Goal: Information Seeking & Learning: Learn about a topic

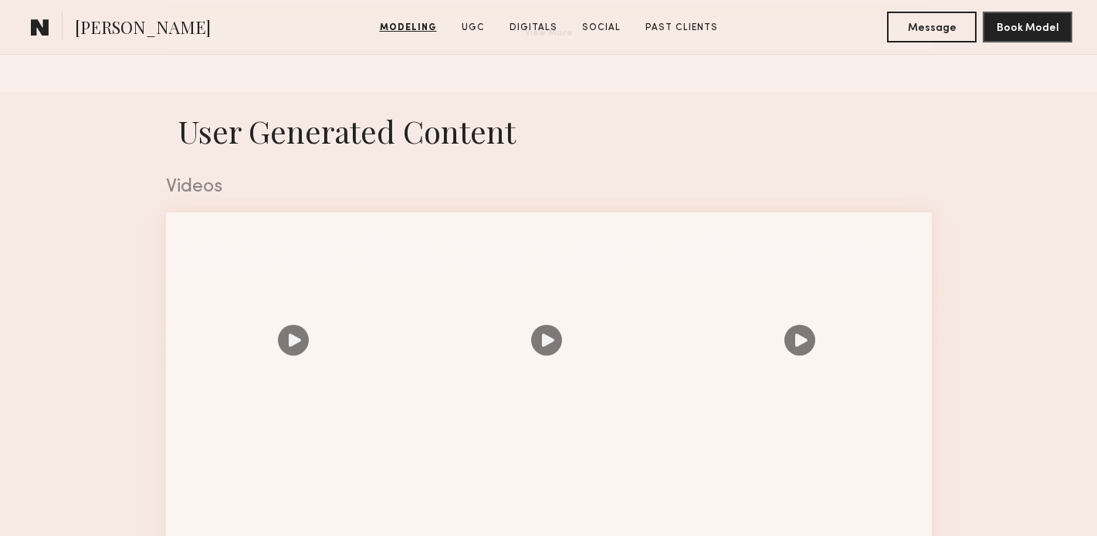
scroll to position [1472, 0]
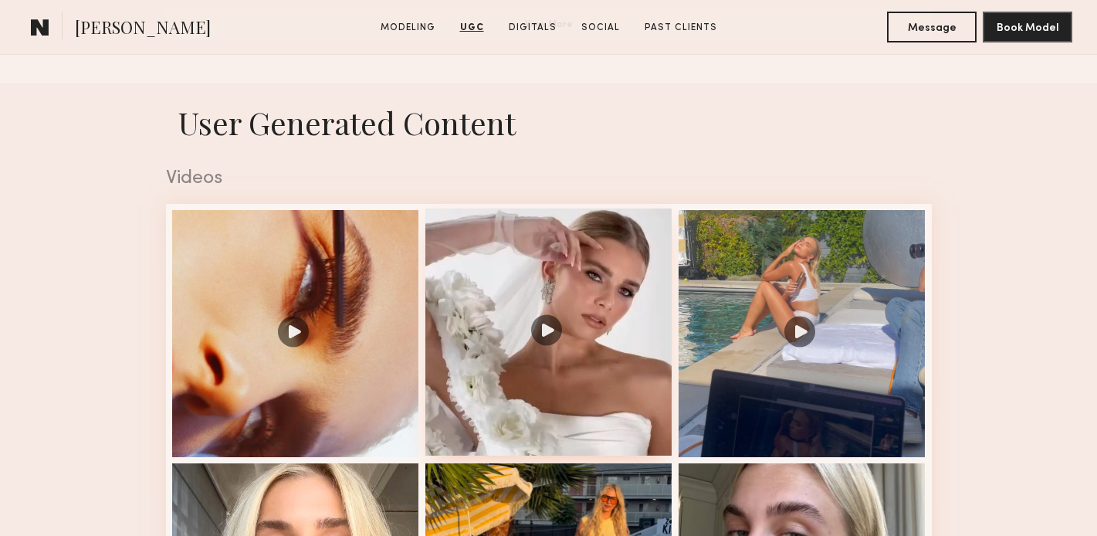
click at [541, 336] on div at bounding box center [548, 331] width 247 height 247
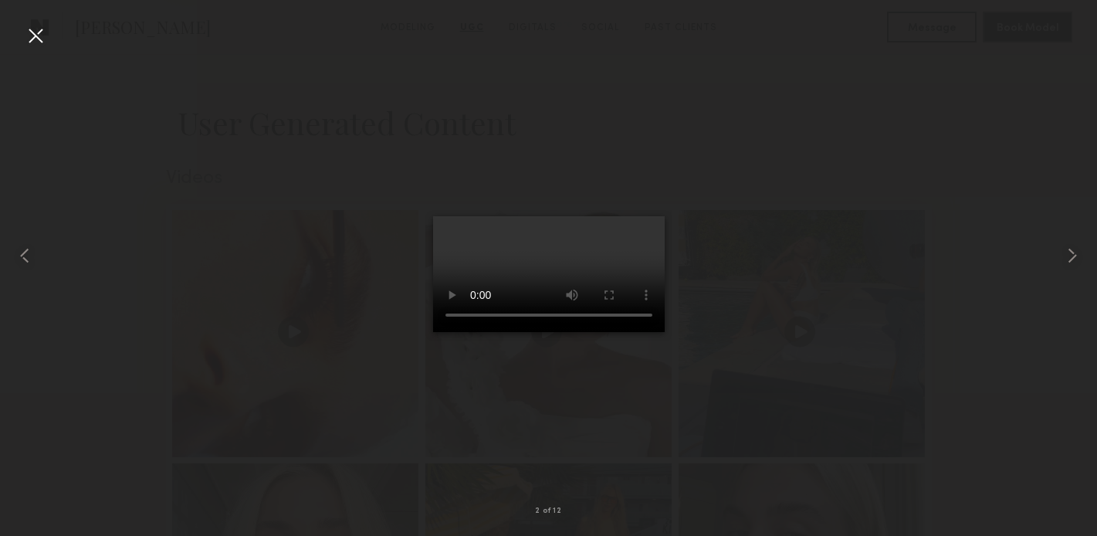
click at [837, 277] on div at bounding box center [548, 256] width 1097 height 462
click at [31, 25] on div at bounding box center [35, 35] width 25 height 25
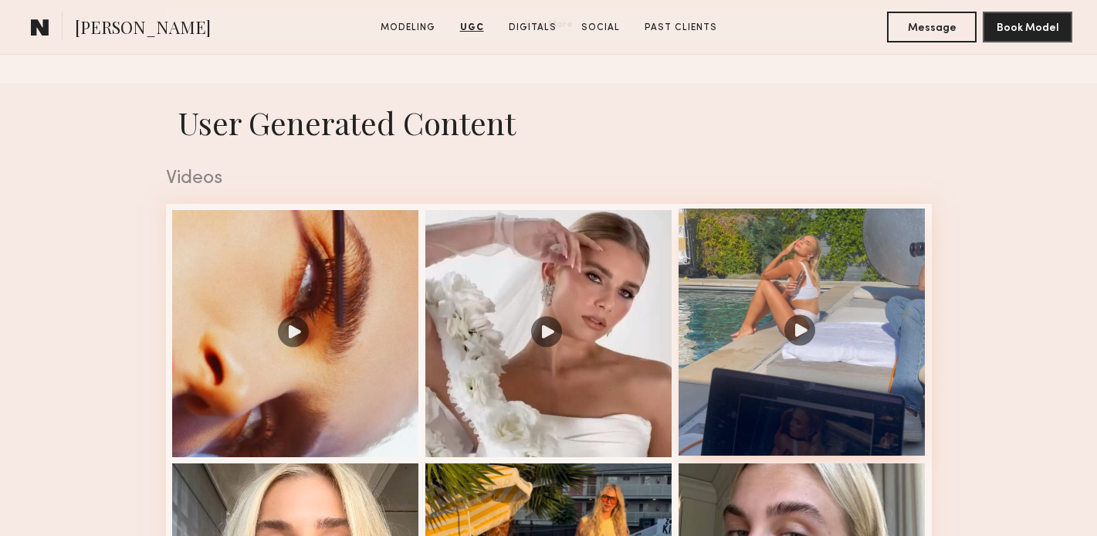
click at [797, 297] on div at bounding box center [801, 331] width 247 height 247
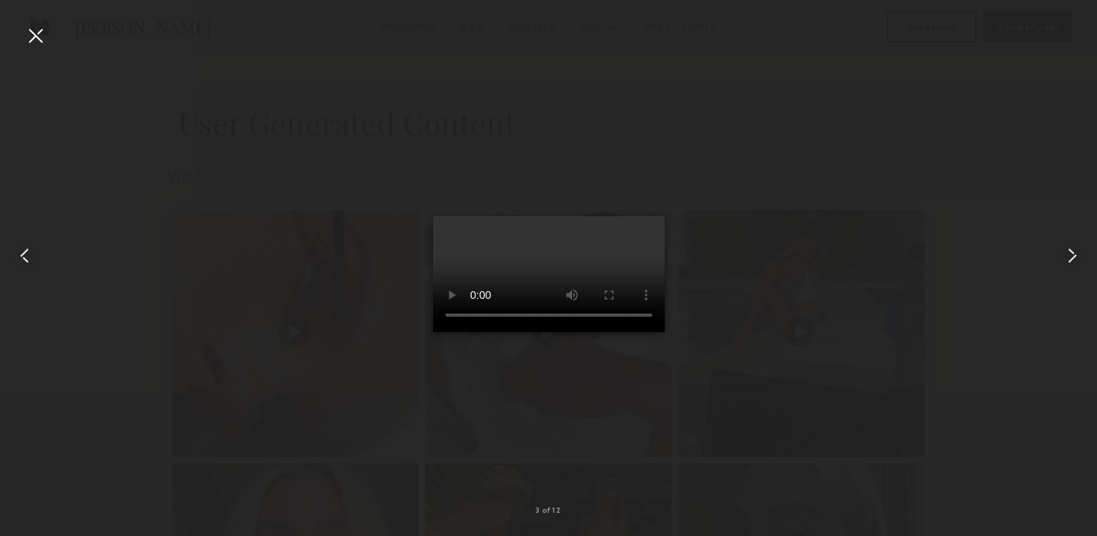
click at [31, 29] on div at bounding box center [35, 35] width 25 height 25
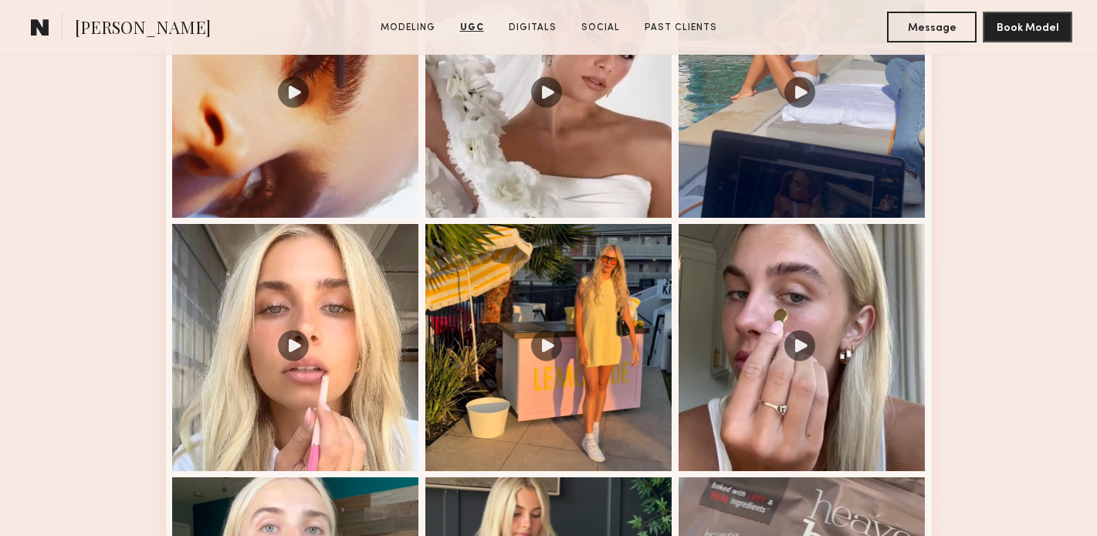
scroll to position [1852, 0]
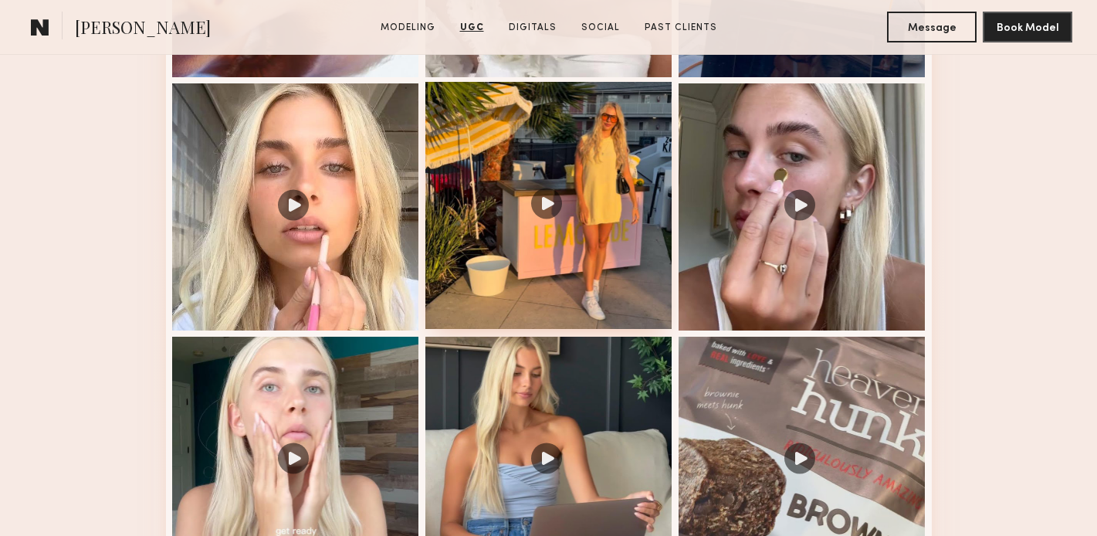
click at [541, 171] on div at bounding box center [548, 205] width 247 height 247
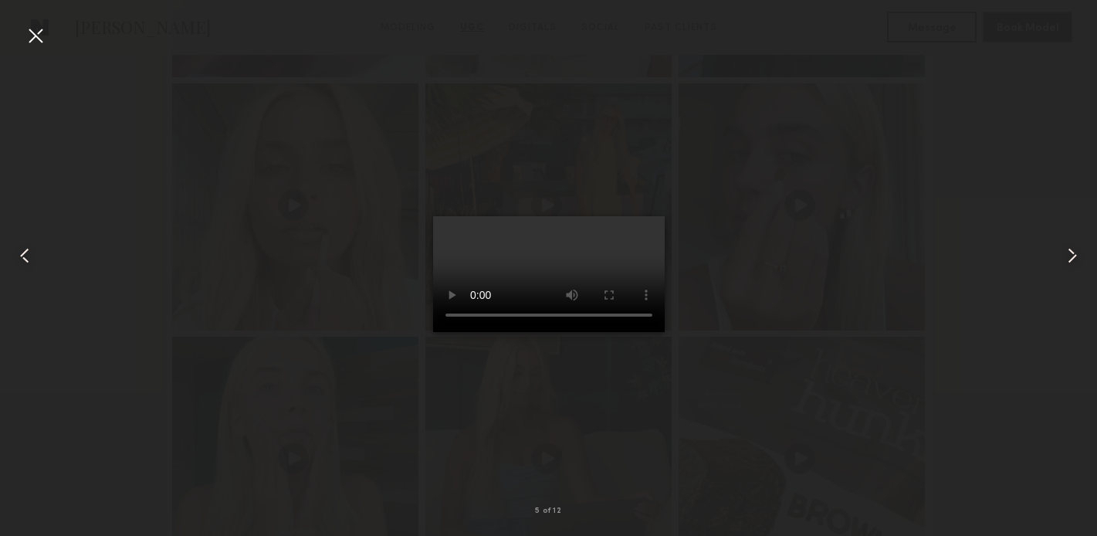
click at [26, 33] on div at bounding box center [35, 35] width 25 height 25
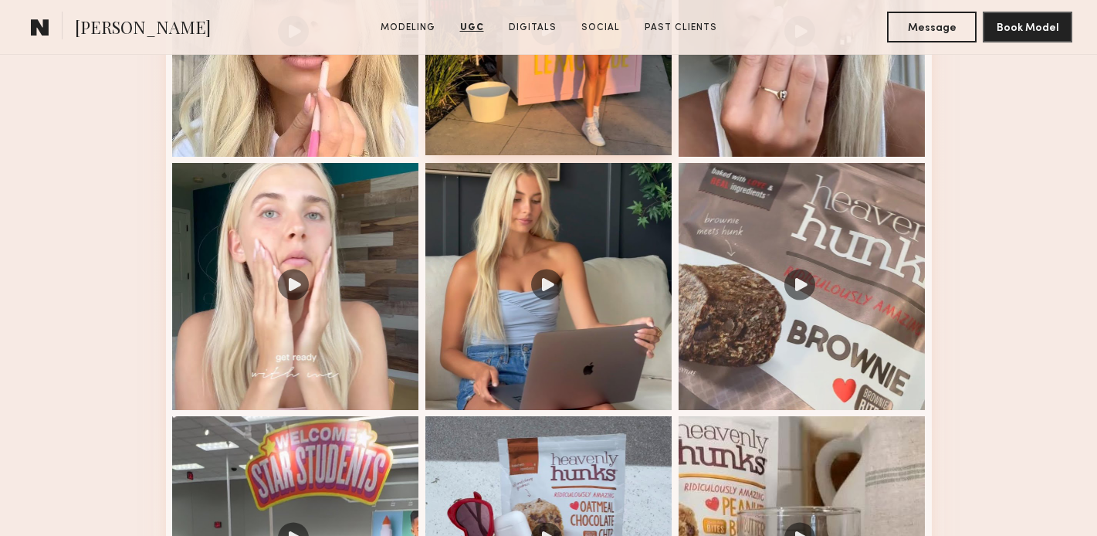
scroll to position [2026, 0]
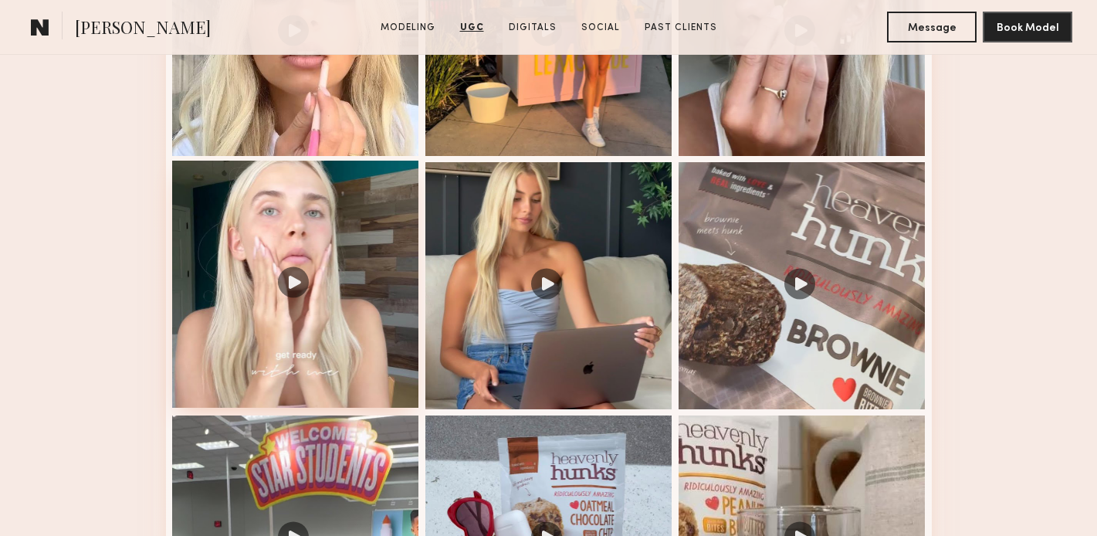
click at [291, 227] on div at bounding box center [295, 284] width 247 height 247
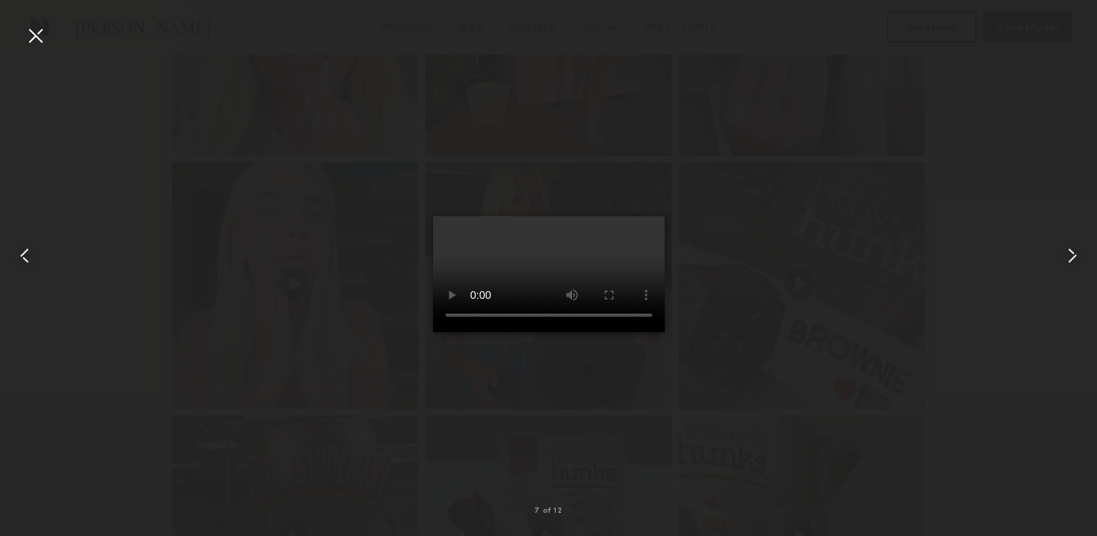
click at [30, 31] on div at bounding box center [35, 35] width 25 height 25
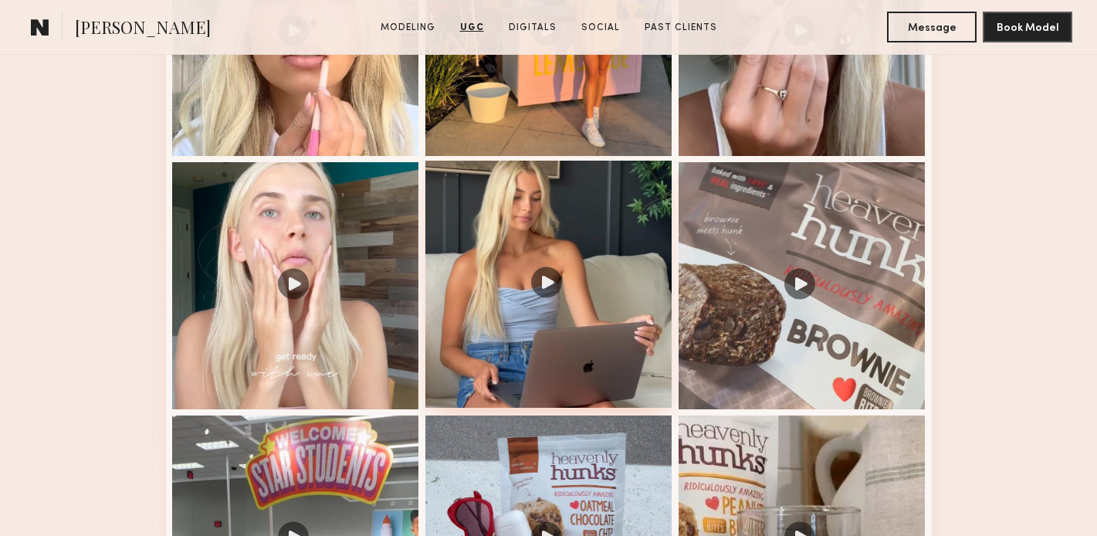
click at [577, 271] on div at bounding box center [548, 284] width 247 height 247
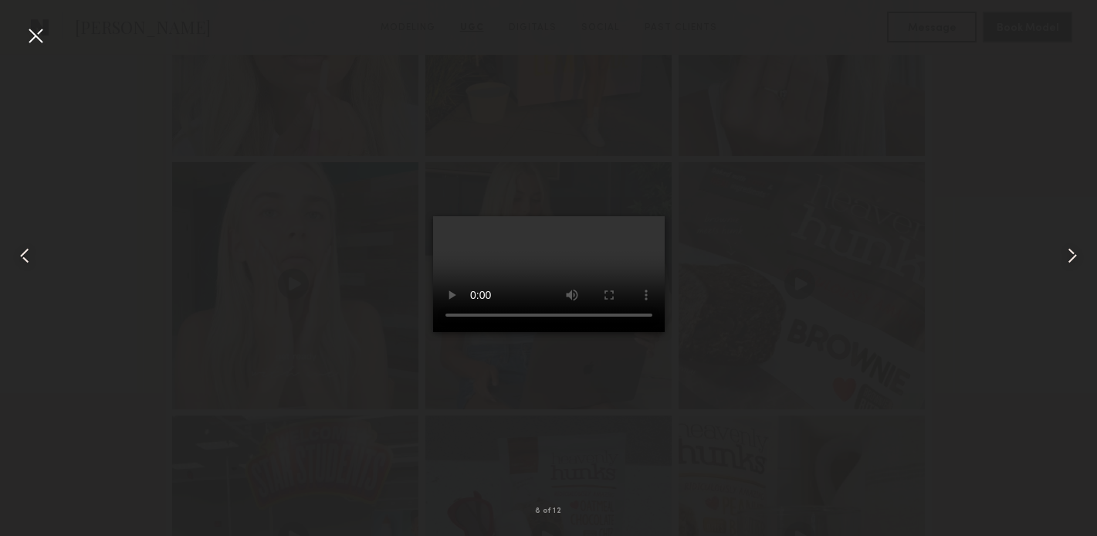
scroll to position [2025, 0]
click at [38, 35] on div at bounding box center [35, 35] width 25 height 25
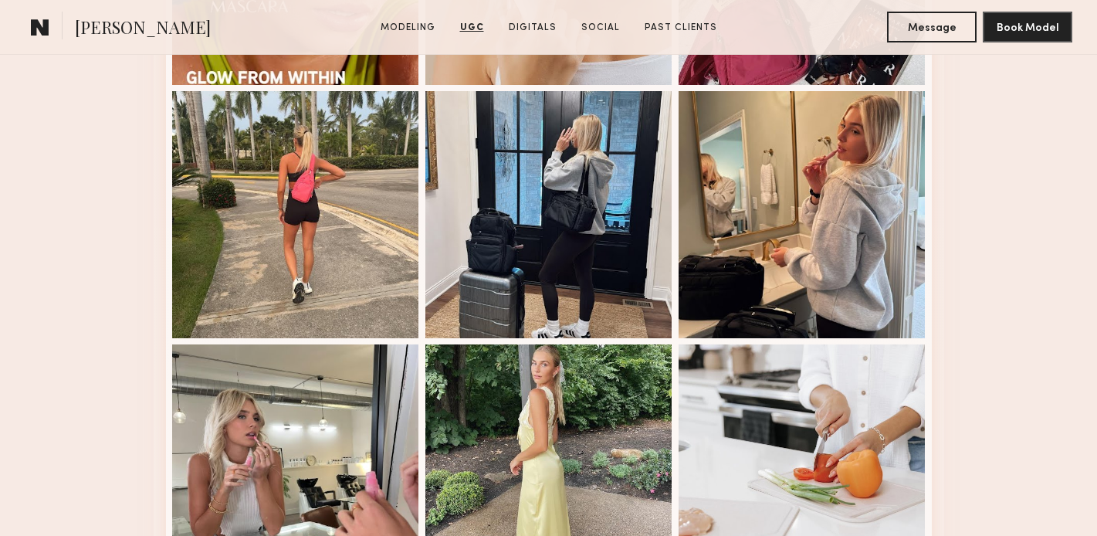
scroll to position [2941, 0]
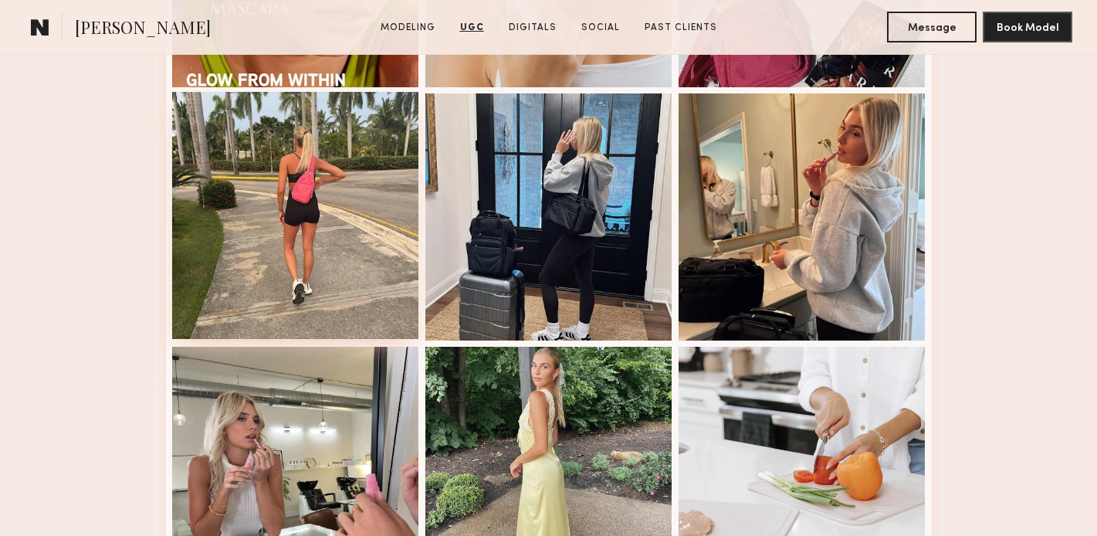
click at [372, 133] on div at bounding box center [295, 215] width 247 height 247
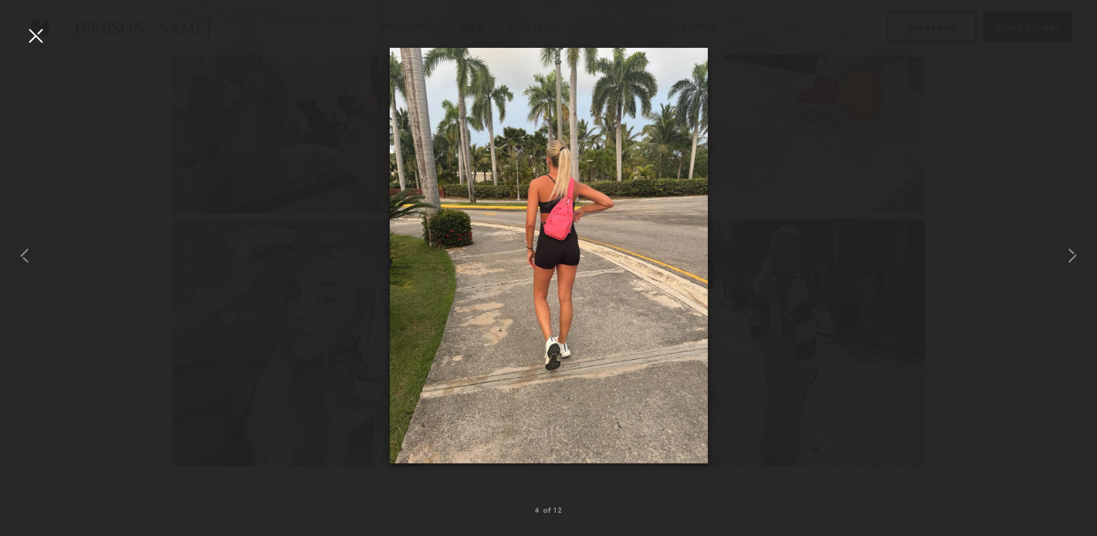
scroll to position [3383, 0]
click at [809, 309] on div at bounding box center [548, 256] width 1097 height 462
click at [36, 39] on div at bounding box center [35, 35] width 25 height 25
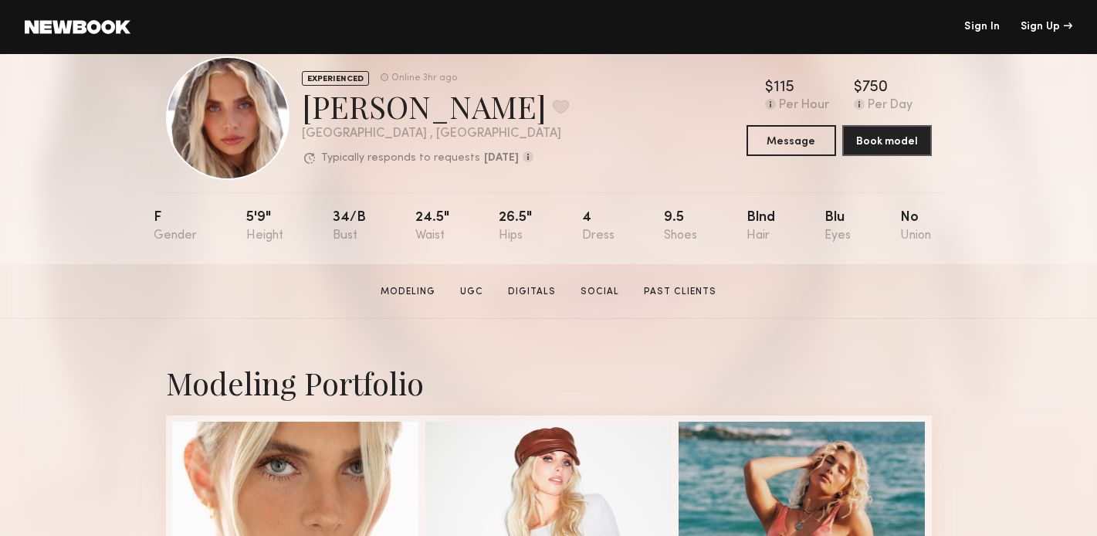
scroll to position [38, 0]
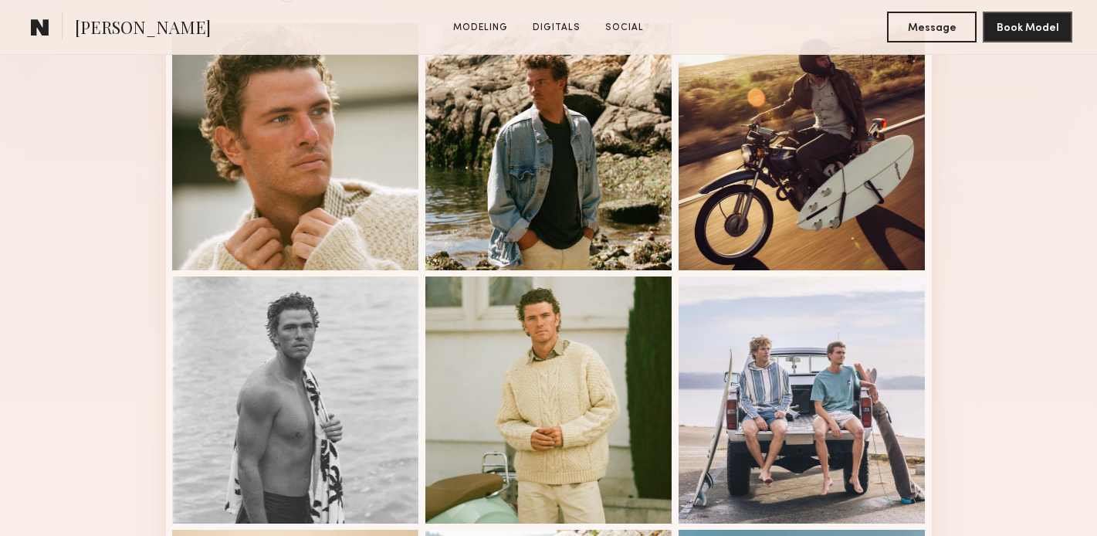
scroll to position [560, 0]
